Goal: Task Accomplishment & Management: Use online tool/utility

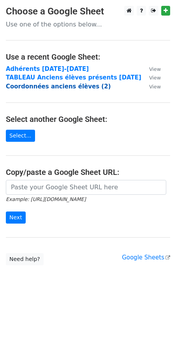
click at [21, 88] on strong "Coordonnées anciens élèves (2)" at bounding box center [58, 86] width 105 height 7
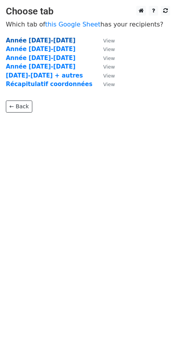
click at [23, 40] on strong "Année 2019-2020" at bounding box center [41, 40] width 70 height 7
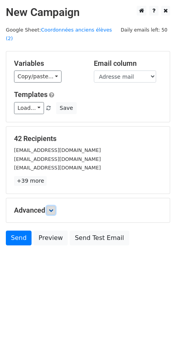
click at [55, 206] on link at bounding box center [51, 210] width 9 height 9
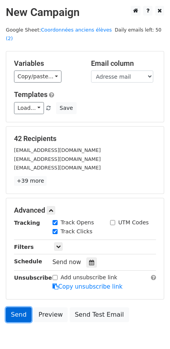
click at [17, 307] on link "Send" at bounding box center [19, 314] width 26 height 15
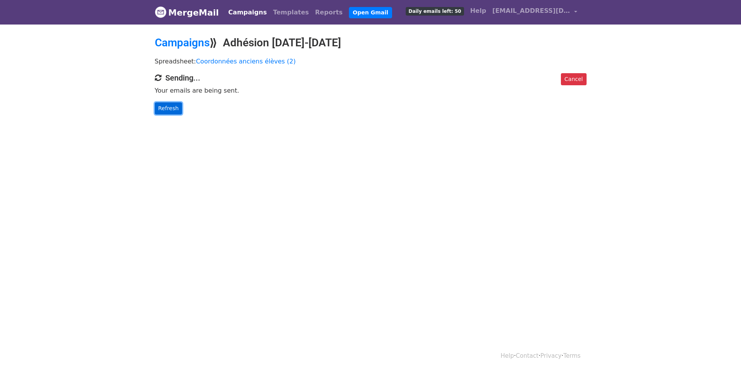
click at [168, 109] on link "Refresh" at bounding box center [169, 108] width 28 height 12
